Goal: Check status: Check status

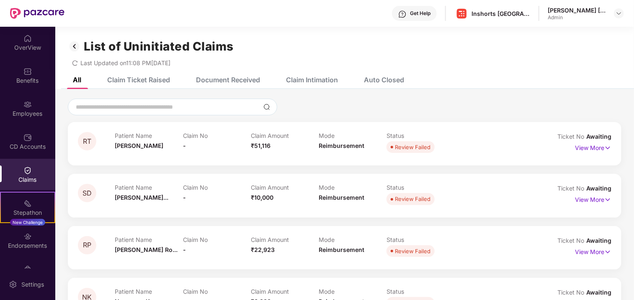
click at [147, 81] on div "Claim Ticket Raised" at bounding box center [138, 80] width 63 height 8
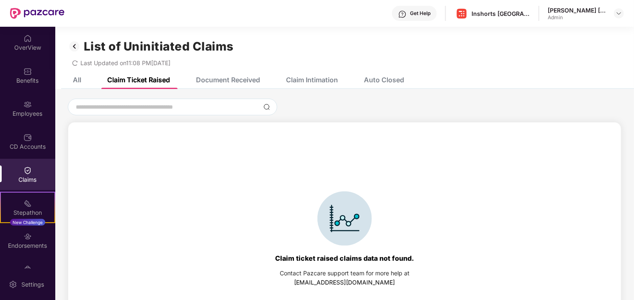
click at [223, 82] on div "Document Received" at bounding box center [228, 80] width 64 height 8
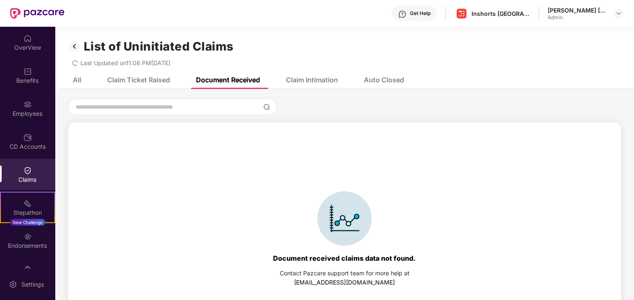
click at [307, 80] on div "Claim Intimation" at bounding box center [312, 80] width 52 height 8
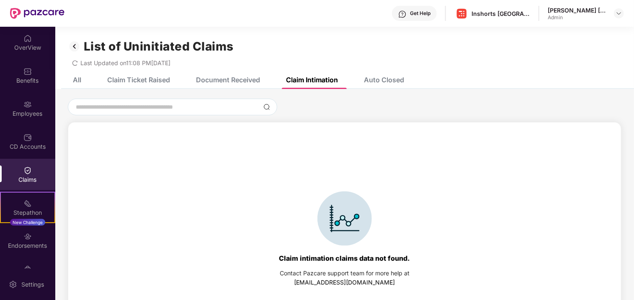
click at [384, 82] on div "Auto Closed" at bounding box center [384, 80] width 40 height 8
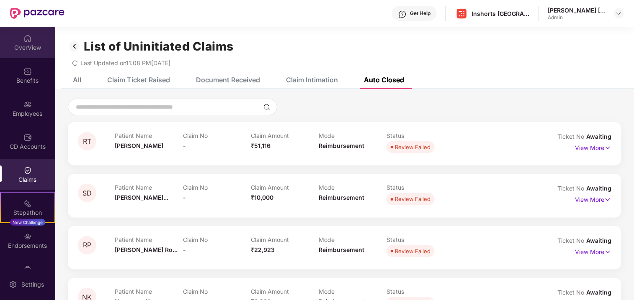
click at [23, 42] on img at bounding box center [27, 38] width 8 height 8
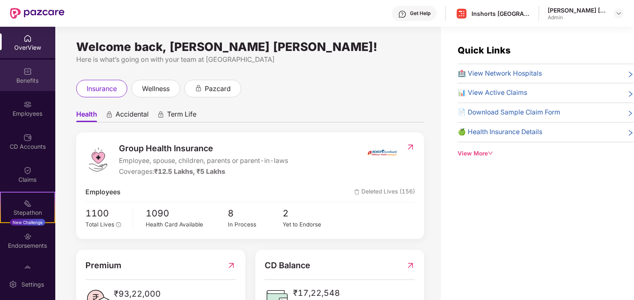
click at [36, 79] on div "Benefits" at bounding box center [27, 81] width 55 height 8
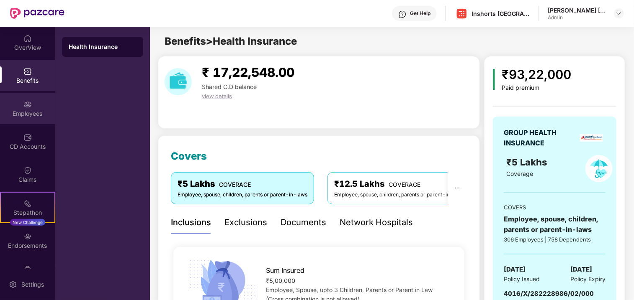
click at [26, 100] on div at bounding box center [27, 104] width 8 height 8
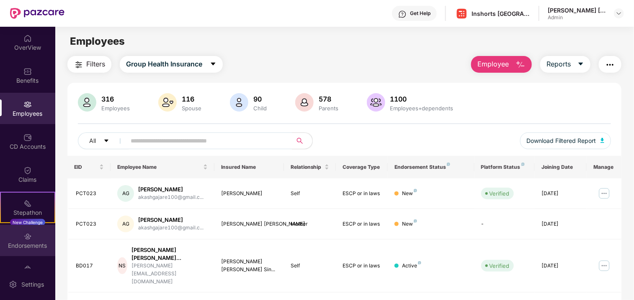
click at [31, 243] on div "Endorsements" at bounding box center [27, 246] width 55 height 8
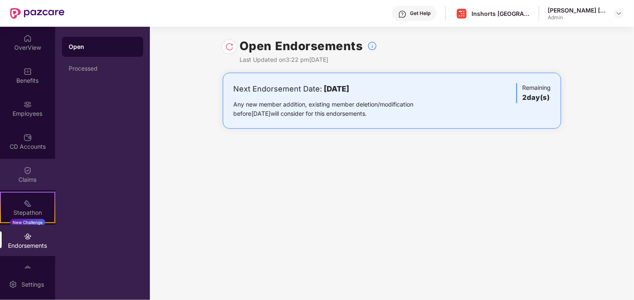
click at [23, 173] on img at bounding box center [27, 171] width 8 height 8
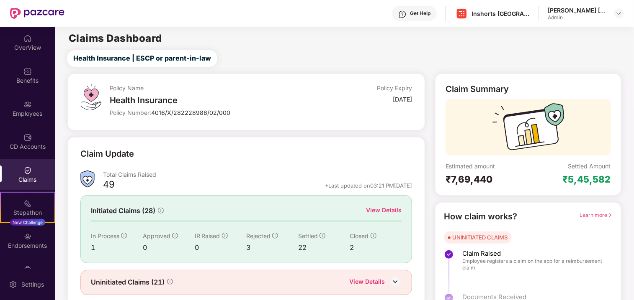
scroll to position [27, 0]
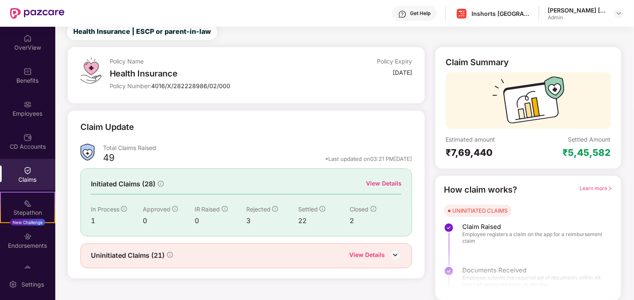
click at [371, 257] on div "View Details" at bounding box center [367, 256] width 36 height 11
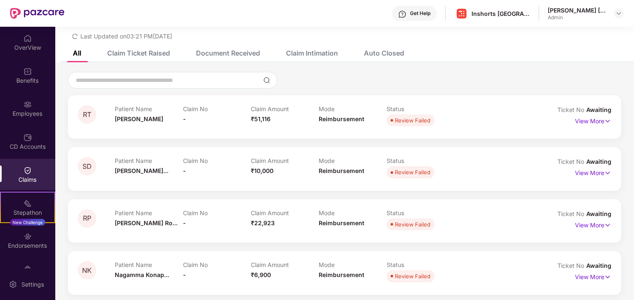
scroll to position [0, 0]
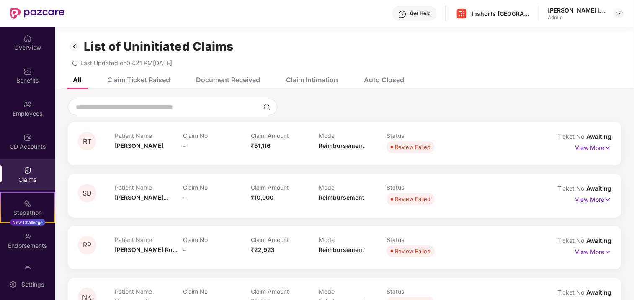
click at [148, 77] on div "Claim Ticket Raised" at bounding box center [138, 80] width 63 height 8
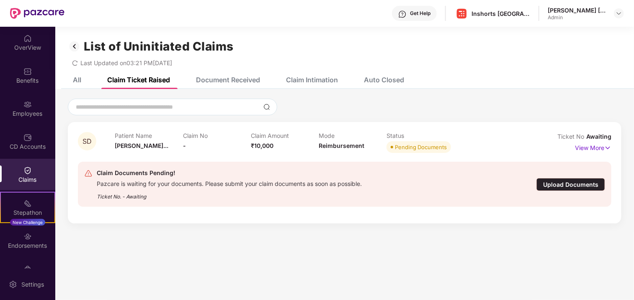
click at [75, 78] on div "All" at bounding box center [77, 80] width 8 height 8
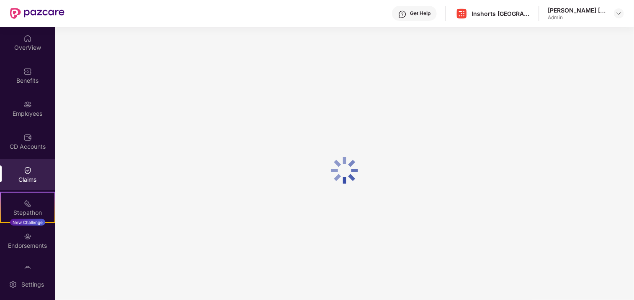
click at [32, 67] on div "Benefits" at bounding box center [27, 75] width 55 height 31
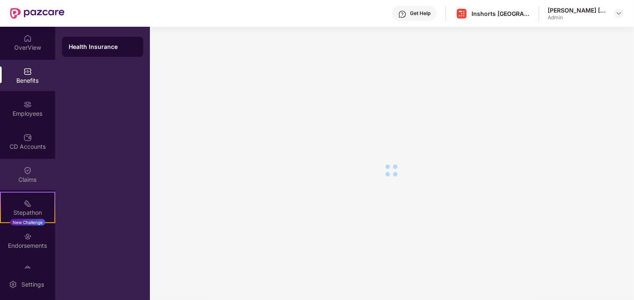
click at [29, 180] on div "Claims" at bounding box center [27, 180] width 55 height 8
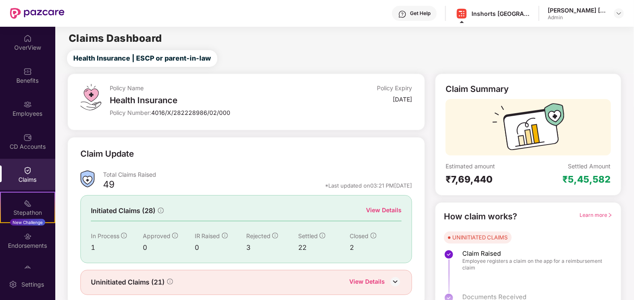
scroll to position [27, 0]
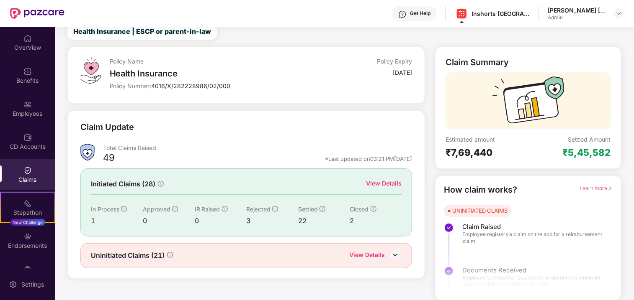
click at [388, 182] on div "View Details" at bounding box center [384, 183] width 36 height 9
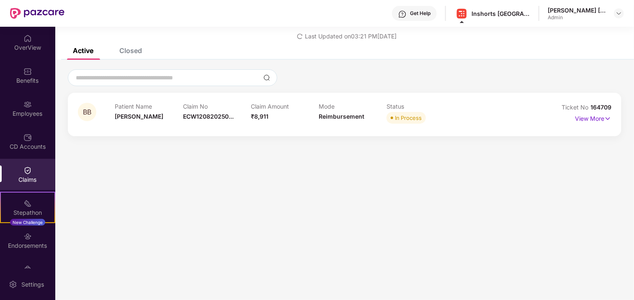
click at [123, 49] on div "Closed" at bounding box center [130, 50] width 23 height 8
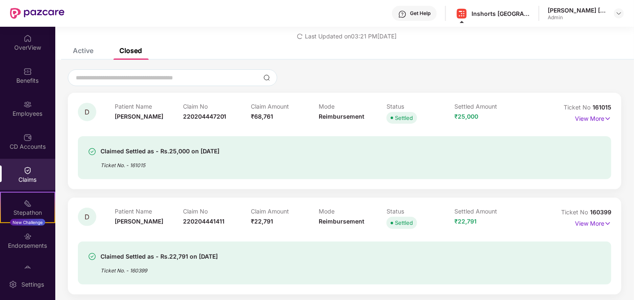
click at [73, 50] on div "Active" at bounding box center [83, 50] width 21 height 8
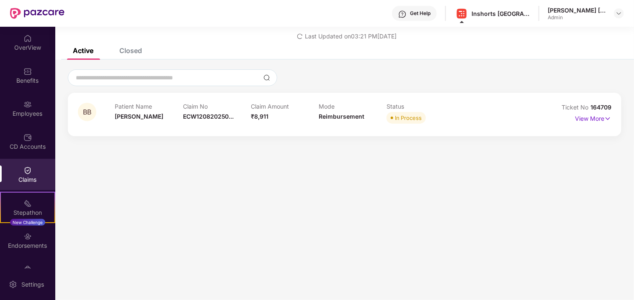
click at [21, 172] on div "Claims" at bounding box center [27, 174] width 55 height 31
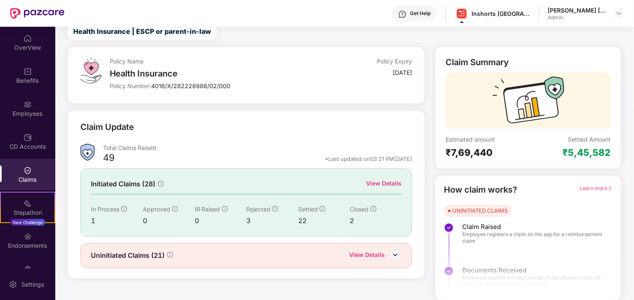
click at [379, 254] on div "View Details" at bounding box center [367, 256] width 36 height 11
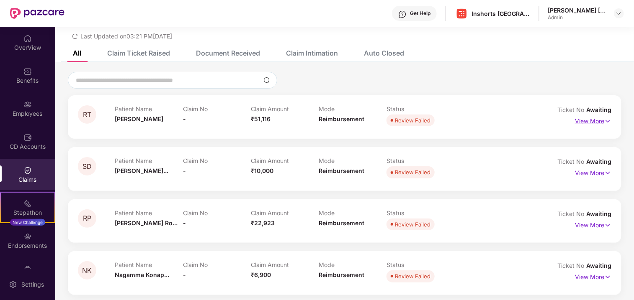
click at [582, 122] on p "View More" at bounding box center [593, 120] width 36 height 11
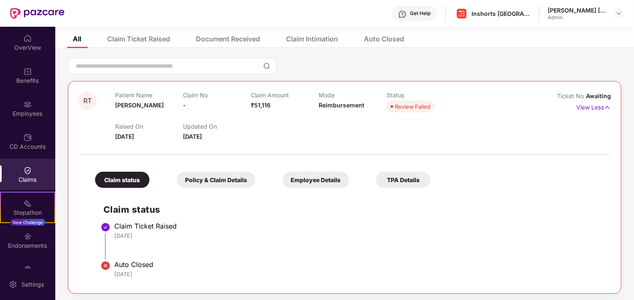
scroll to position [0, 0]
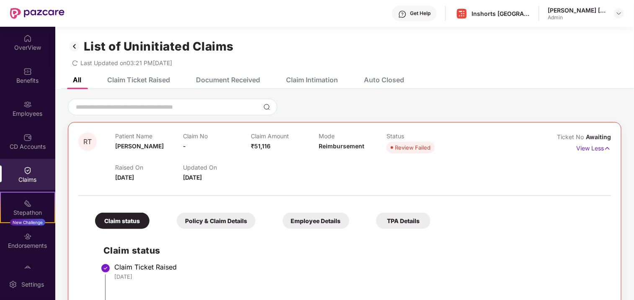
click at [141, 77] on div "Claim Ticket Raised" at bounding box center [138, 80] width 63 height 8
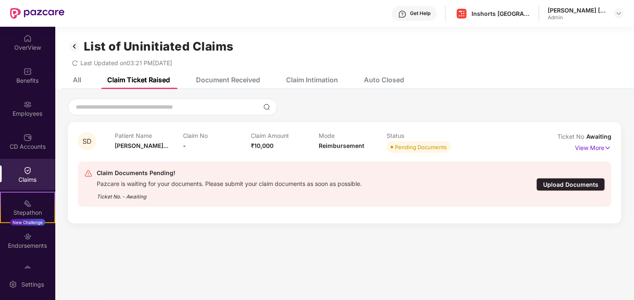
click at [73, 45] on img at bounding box center [74, 46] width 13 height 14
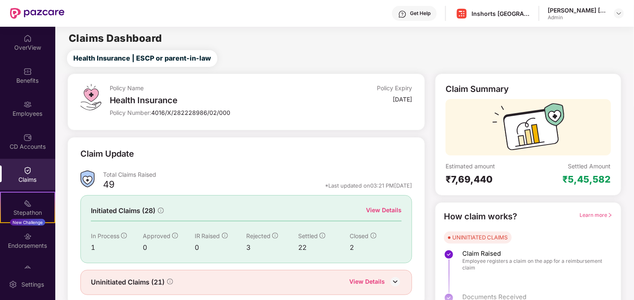
scroll to position [27, 0]
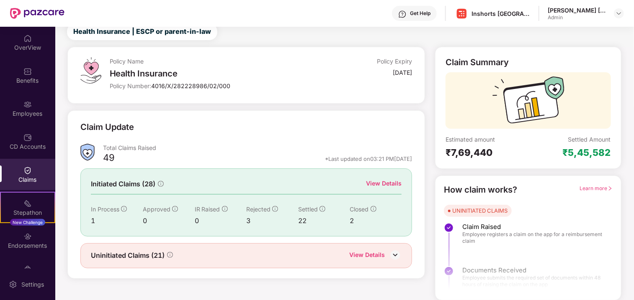
click at [374, 258] on div "View Details" at bounding box center [367, 256] width 36 height 11
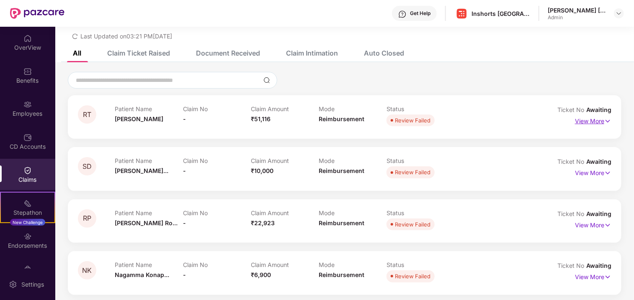
click at [584, 121] on p "View More" at bounding box center [593, 120] width 36 height 11
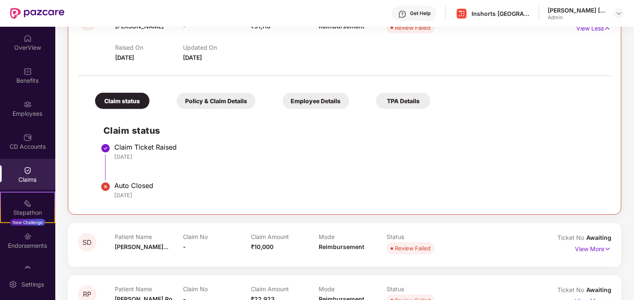
scroll to position [0, 0]
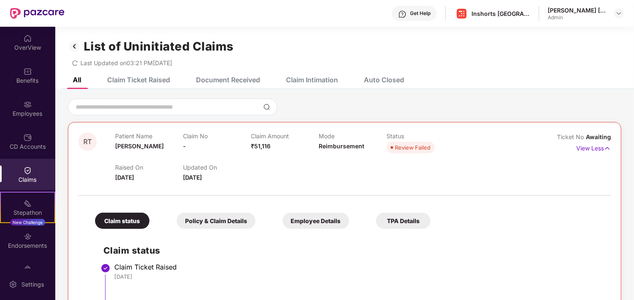
click at [74, 46] on img at bounding box center [74, 46] width 13 height 14
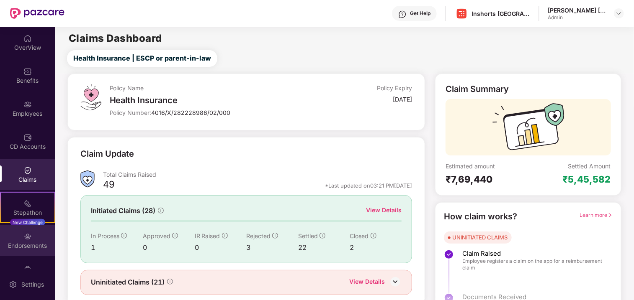
click at [28, 237] on img at bounding box center [27, 237] width 8 height 8
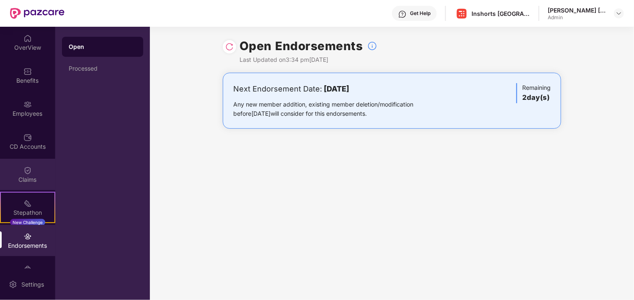
click at [29, 176] on div "Claims" at bounding box center [27, 180] width 55 height 8
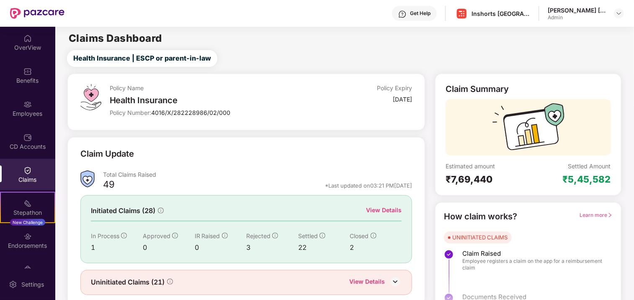
scroll to position [27, 0]
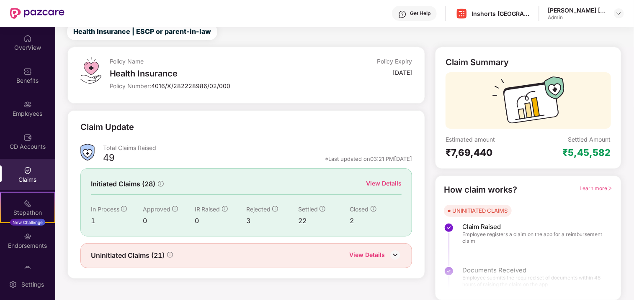
click at [376, 181] on div "View Details" at bounding box center [384, 183] width 36 height 9
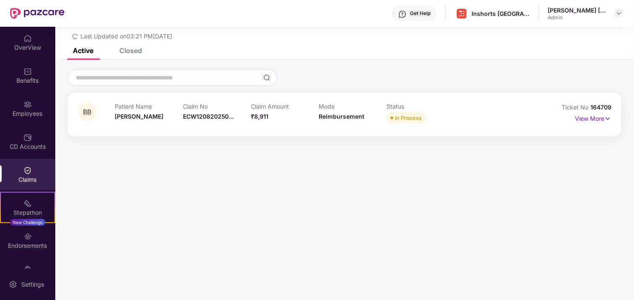
click at [15, 173] on div "Claims" at bounding box center [27, 174] width 55 height 31
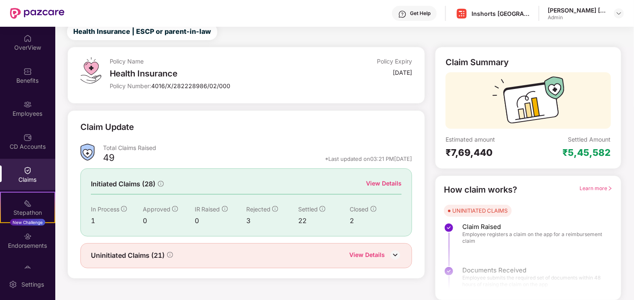
click at [396, 255] on img at bounding box center [395, 255] width 13 height 13
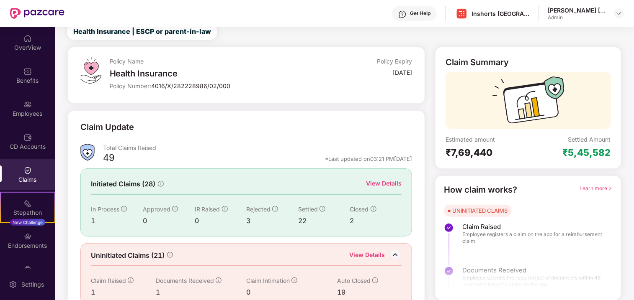
scroll to position [42, 0]
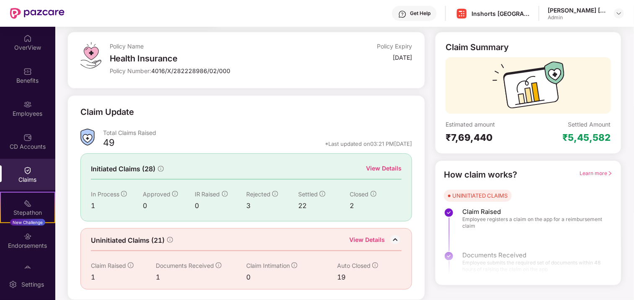
click at [370, 239] on div "View Details" at bounding box center [367, 241] width 36 height 11
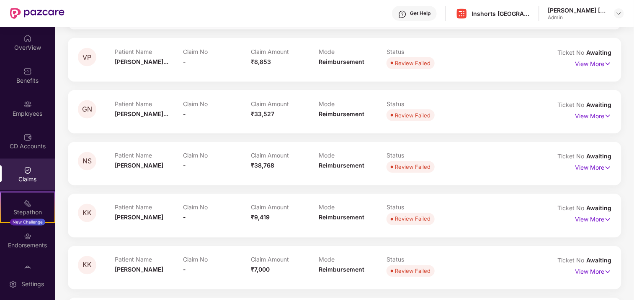
scroll to position [973, 0]
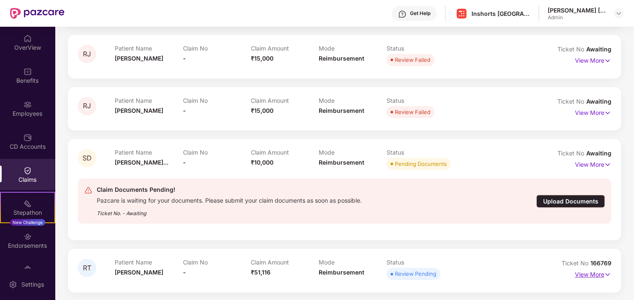
click at [606, 274] on img at bounding box center [607, 274] width 7 height 9
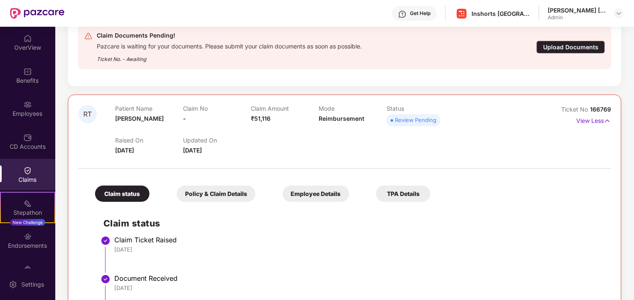
scroll to position [1180, 0]
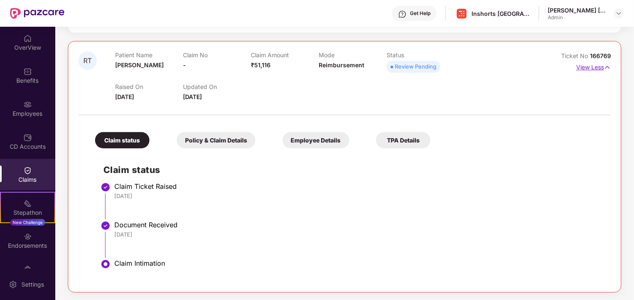
click at [605, 69] on img at bounding box center [606, 67] width 7 height 9
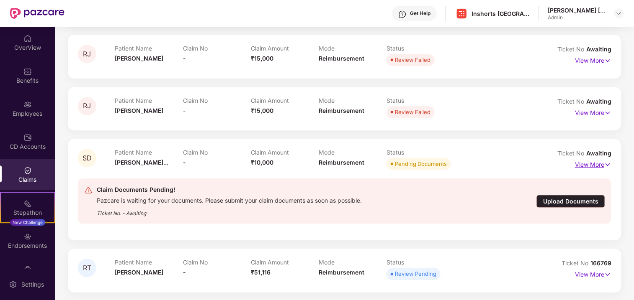
click at [607, 165] on img at bounding box center [607, 164] width 7 height 9
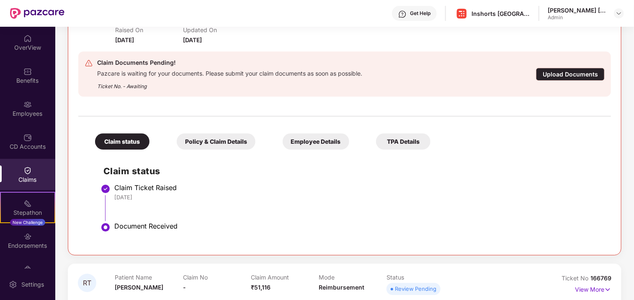
scroll to position [1142, 0]
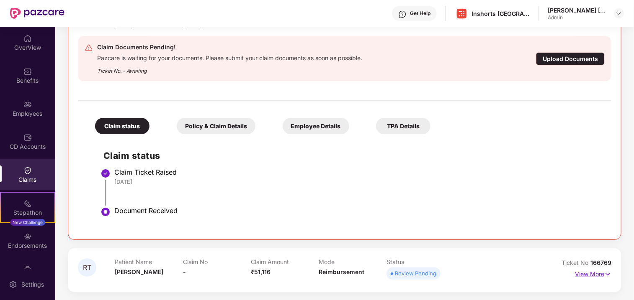
click at [586, 275] on p "View More" at bounding box center [593, 273] width 36 height 11
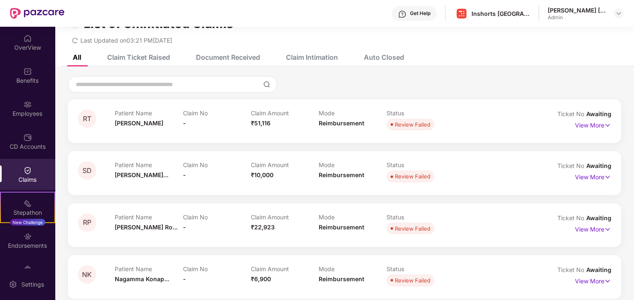
scroll to position [0, 0]
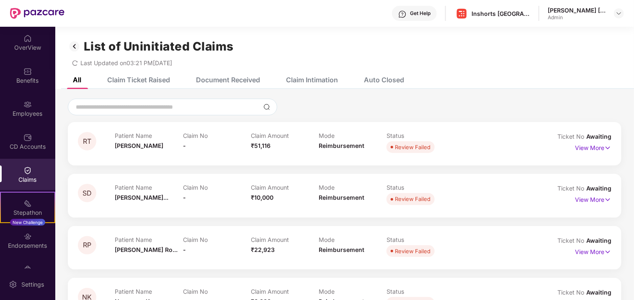
click at [376, 82] on div "Auto Closed" at bounding box center [384, 80] width 40 height 8
click at [325, 78] on div "Claim Intimation" at bounding box center [312, 80] width 52 height 8
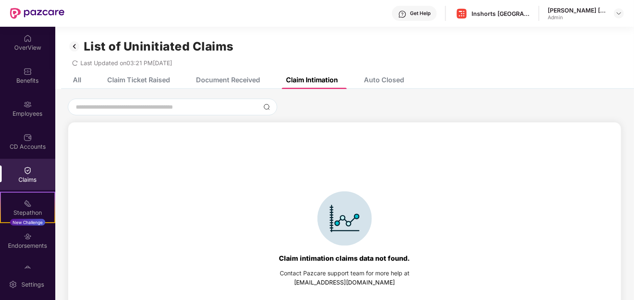
click at [227, 80] on div "Document Received" at bounding box center [228, 80] width 64 height 8
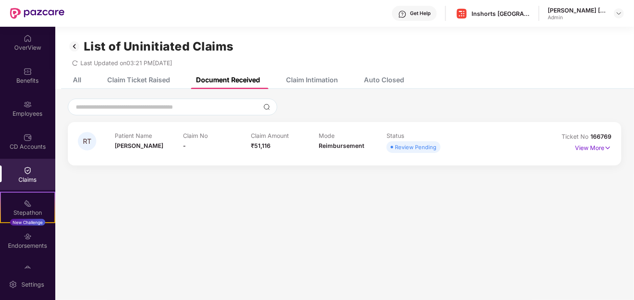
click at [141, 76] on div "Claim Ticket Raised" at bounding box center [138, 80] width 63 height 8
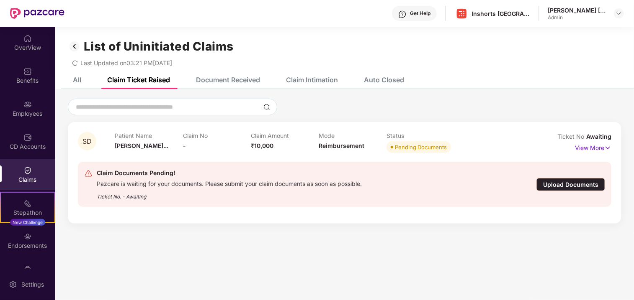
click at [237, 81] on div "Document Received" at bounding box center [228, 80] width 64 height 8
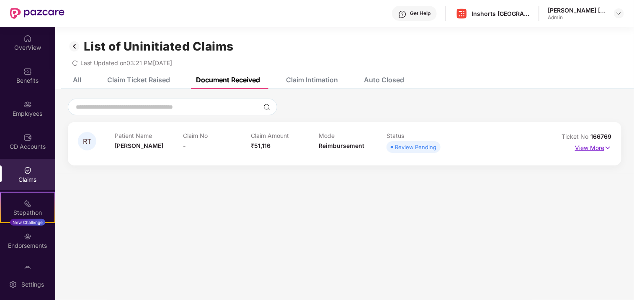
click at [602, 146] on p "View More" at bounding box center [593, 146] width 36 height 11
